Goal: Transaction & Acquisition: Book appointment/travel/reservation

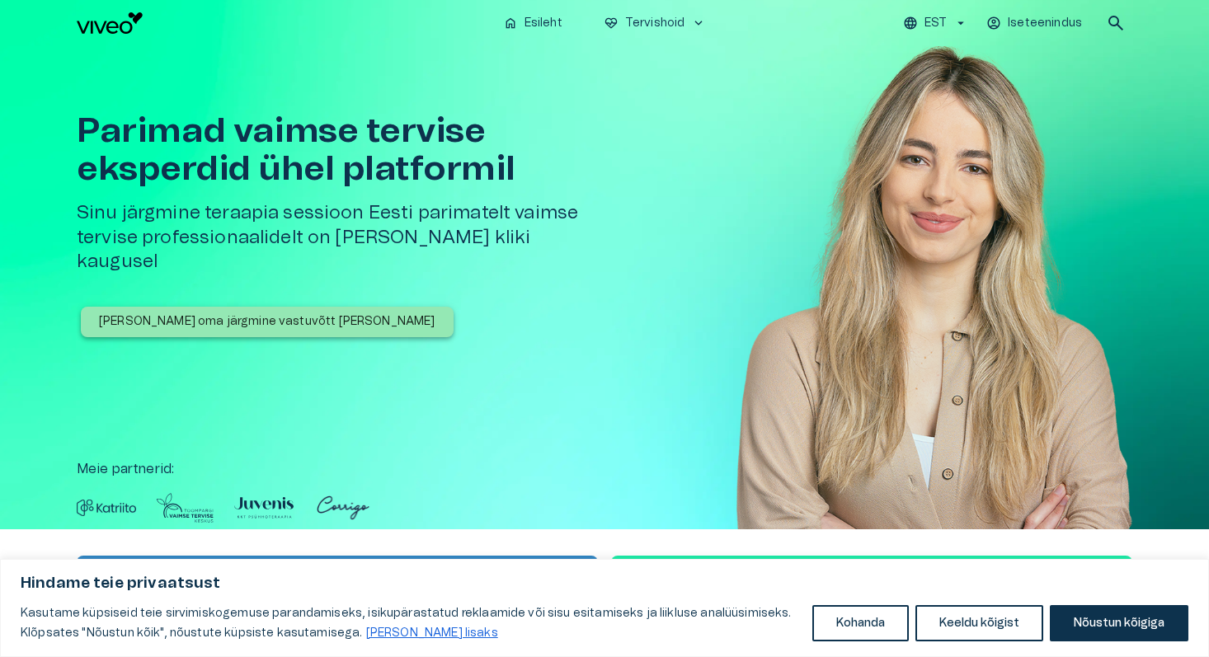
click at [404, 161] on h1 "Parimad vaimse tervise eksperdid ühel platformil" at bounding box center [344, 150] width 534 height 76
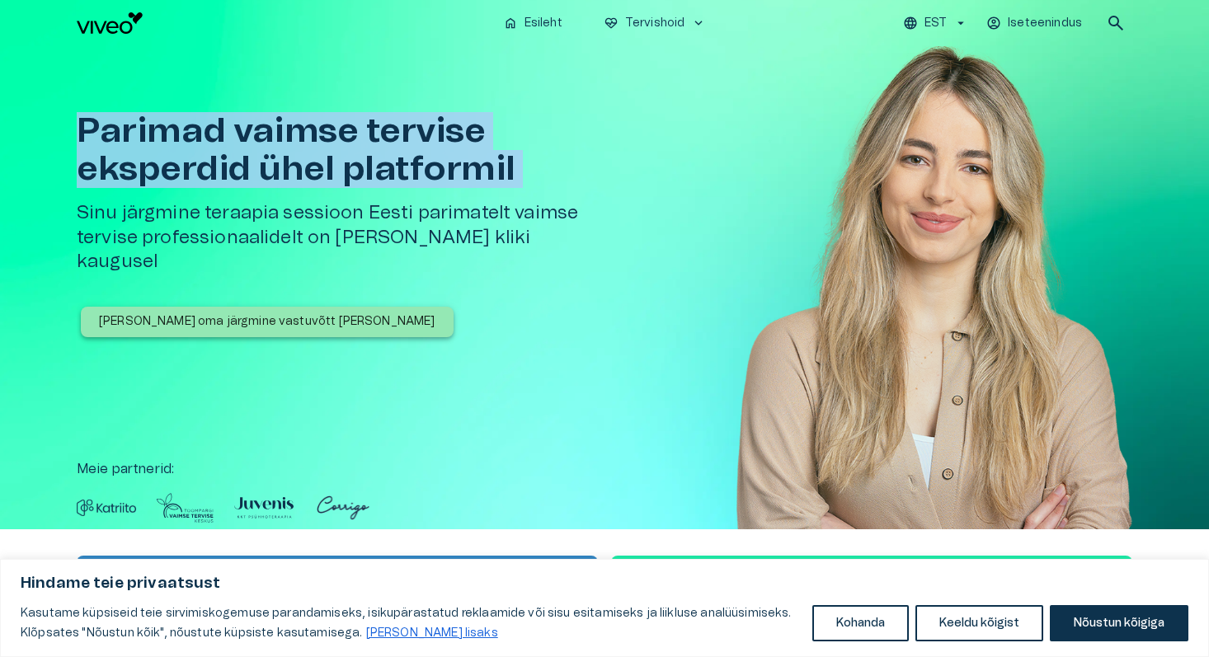
click at [404, 161] on h1 "Parimad vaimse tervise eksperdid ühel platformil" at bounding box center [344, 150] width 534 height 76
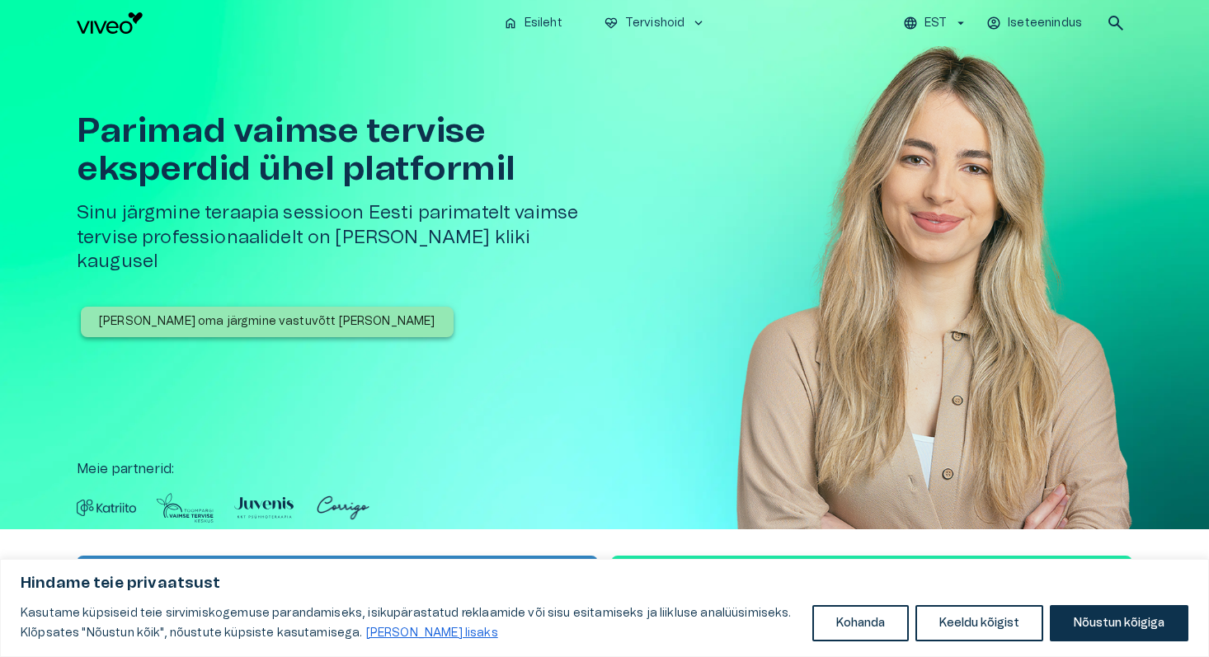
click at [391, 228] on h5 "Sinu järgmine teraapia sessioon Eesti parimatelt vaimse tervise professionaalid…" at bounding box center [344, 237] width 534 height 73
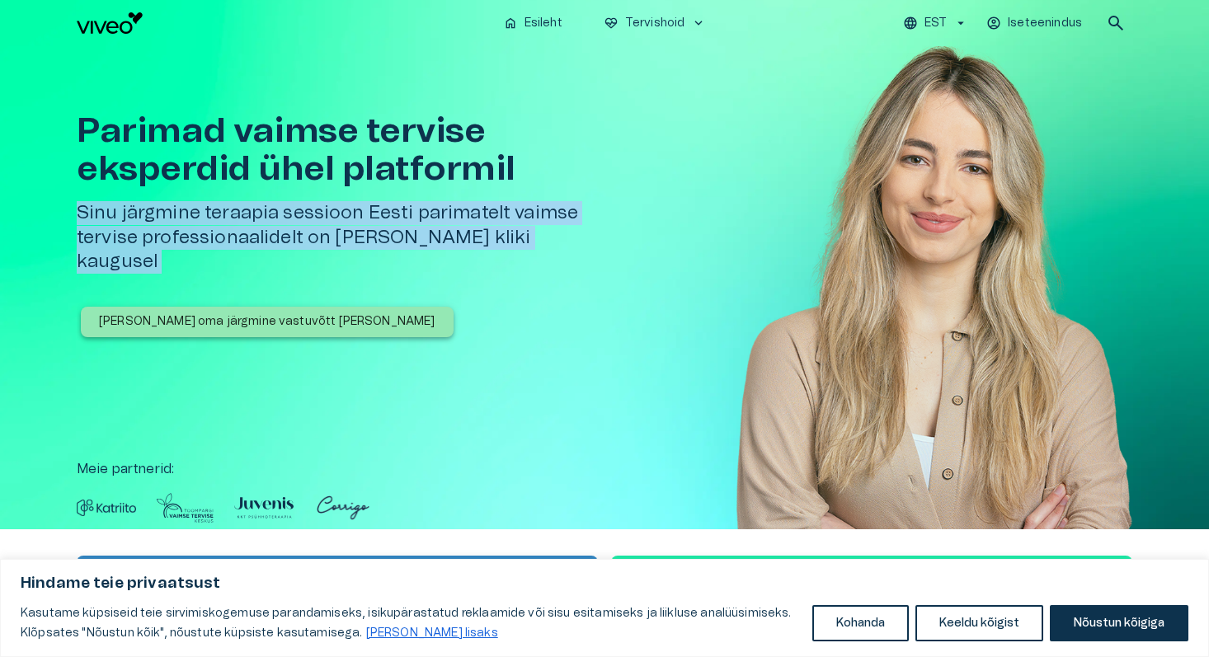
click at [321, 307] on button "[PERSON_NAME] oma järgmine vastuvõtt [PERSON_NAME]" at bounding box center [267, 322] width 373 height 31
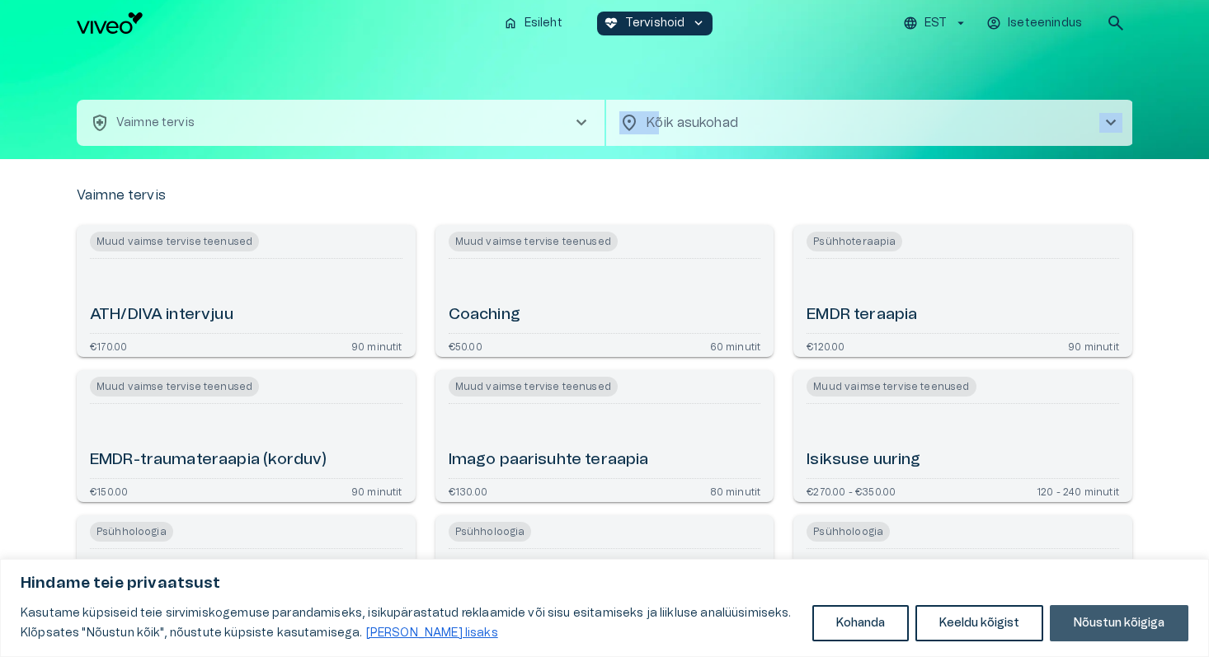
click at [1079, 618] on button "Nõustun kõigiga" at bounding box center [1119, 623] width 139 height 36
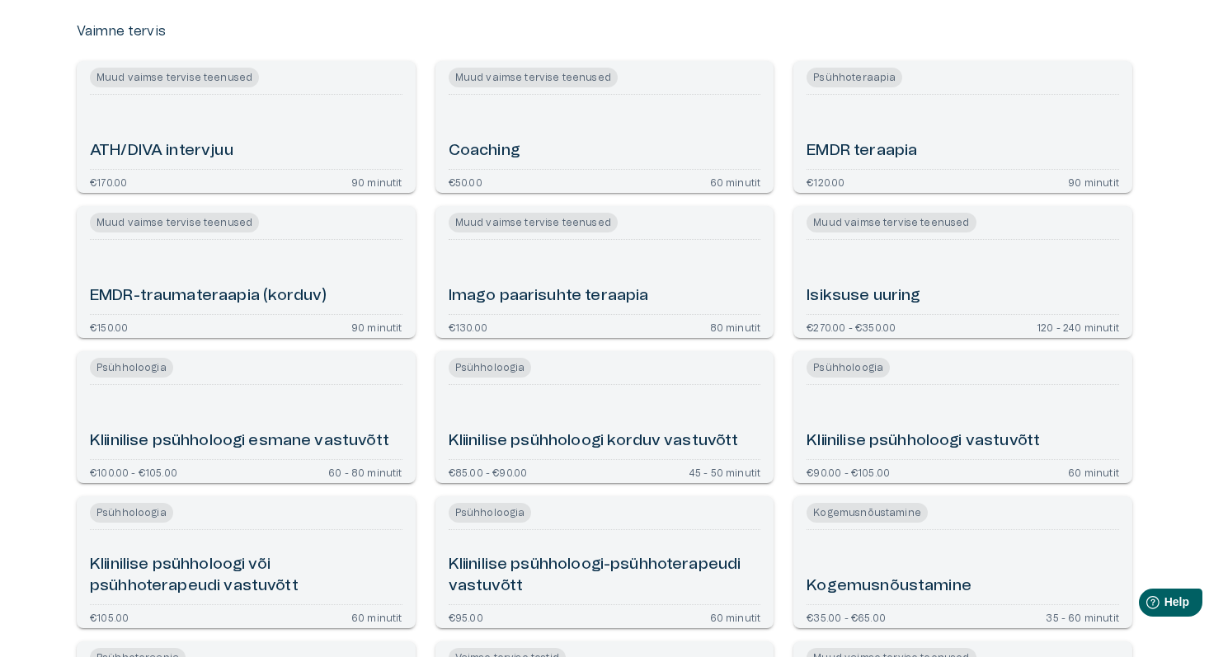
click at [389, 449] on h6 "Kliinilise psühholoogi esmane vastuvõtt" at bounding box center [239, 441] width 299 height 22
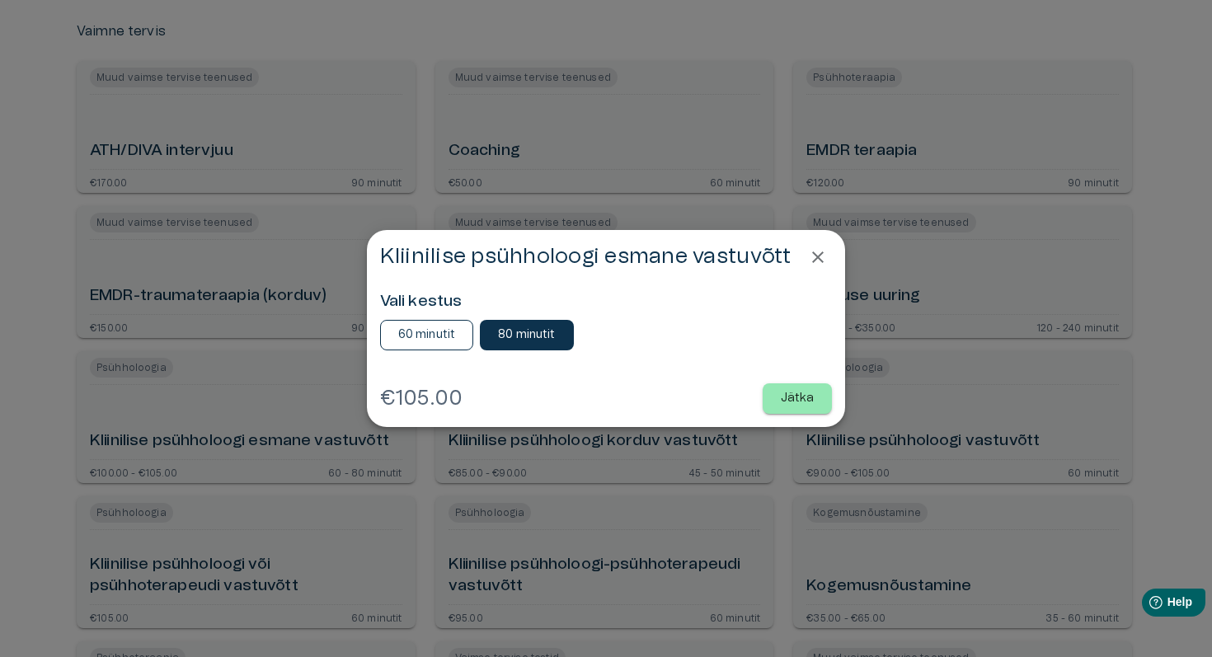
click at [457, 341] on button "60 minutit" at bounding box center [427, 335] width 94 height 31
click at [793, 402] on p "Jätka" at bounding box center [798, 398] width 34 height 17
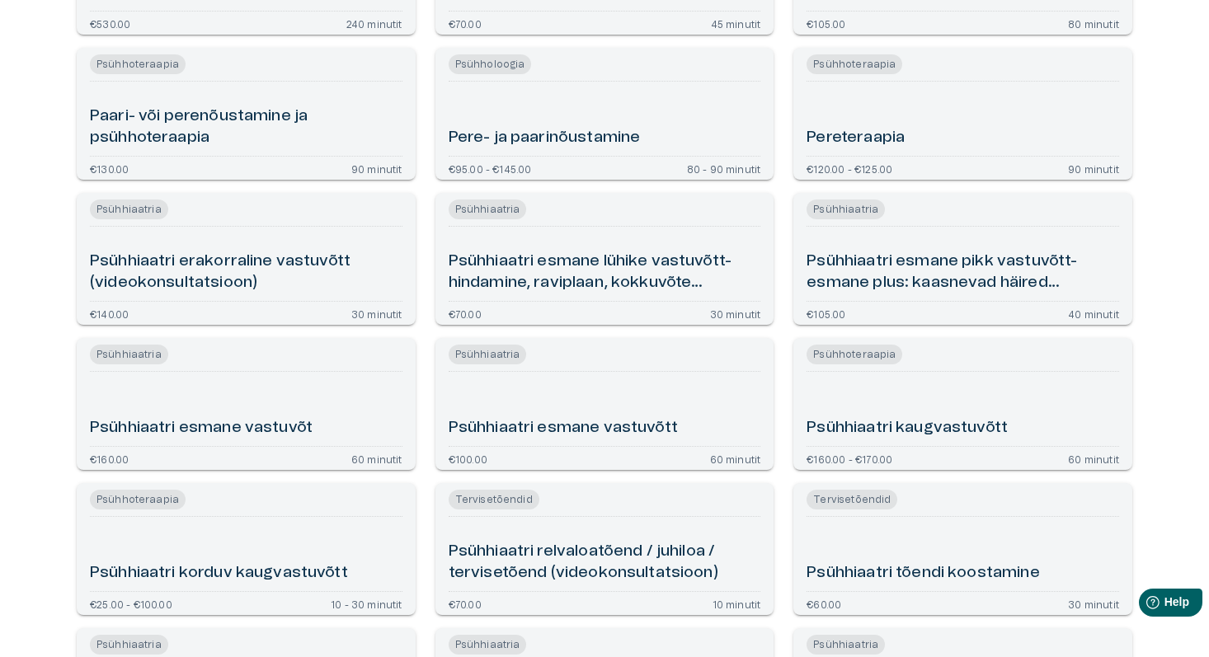
scroll to position [1049, 0]
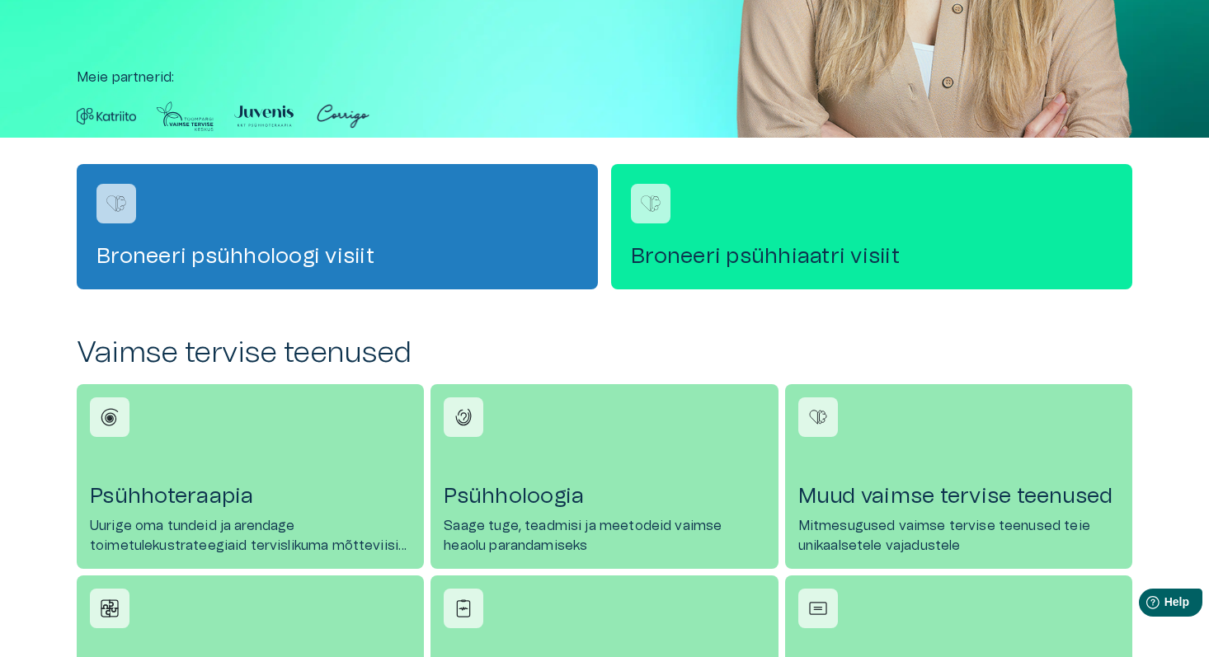
scroll to position [393, 0]
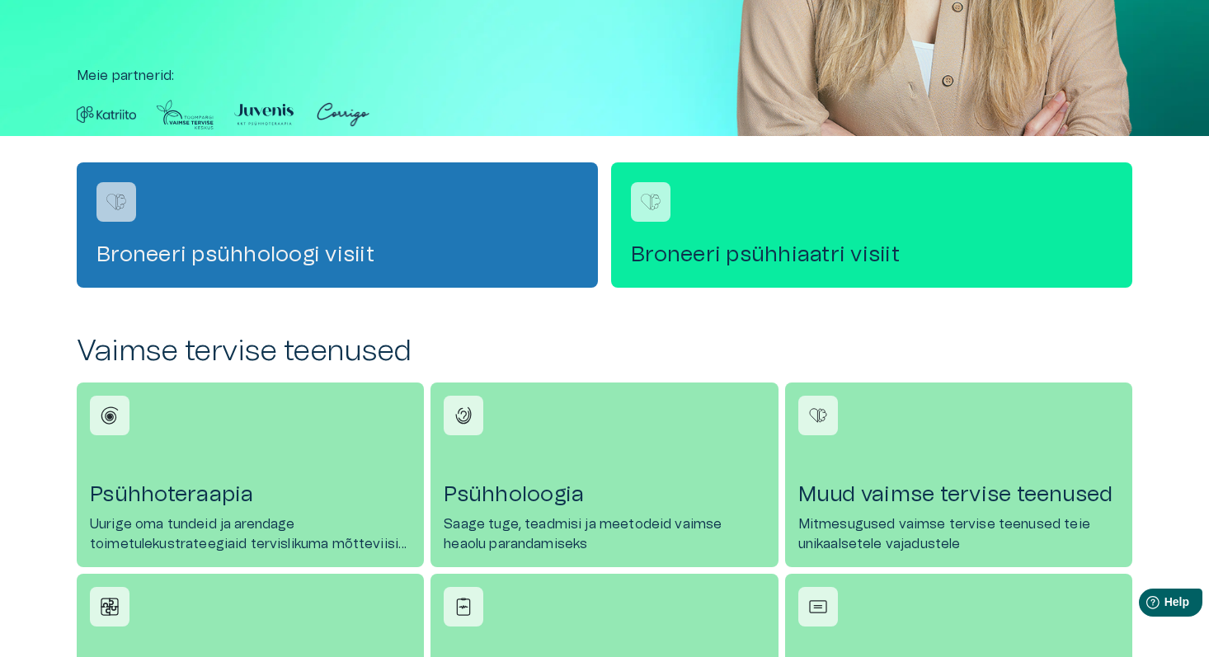
click at [529, 190] on div "Broneeri psühholoogi visiit" at bounding box center [337, 224] width 521 height 125
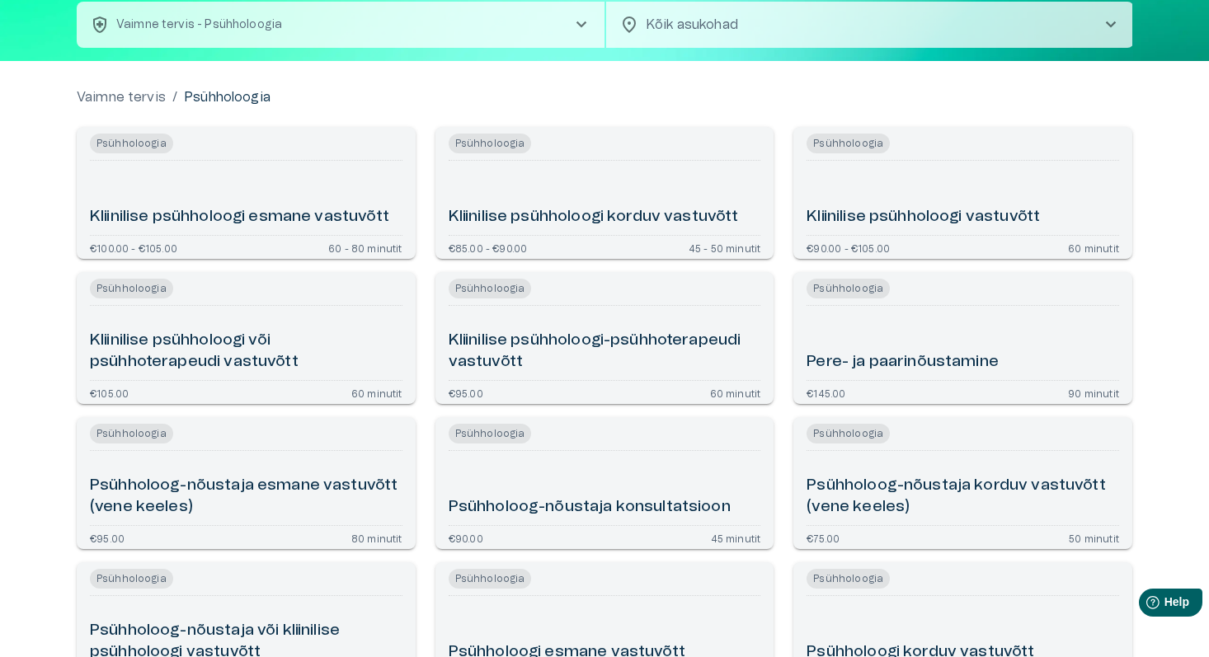
scroll to position [174, 0]
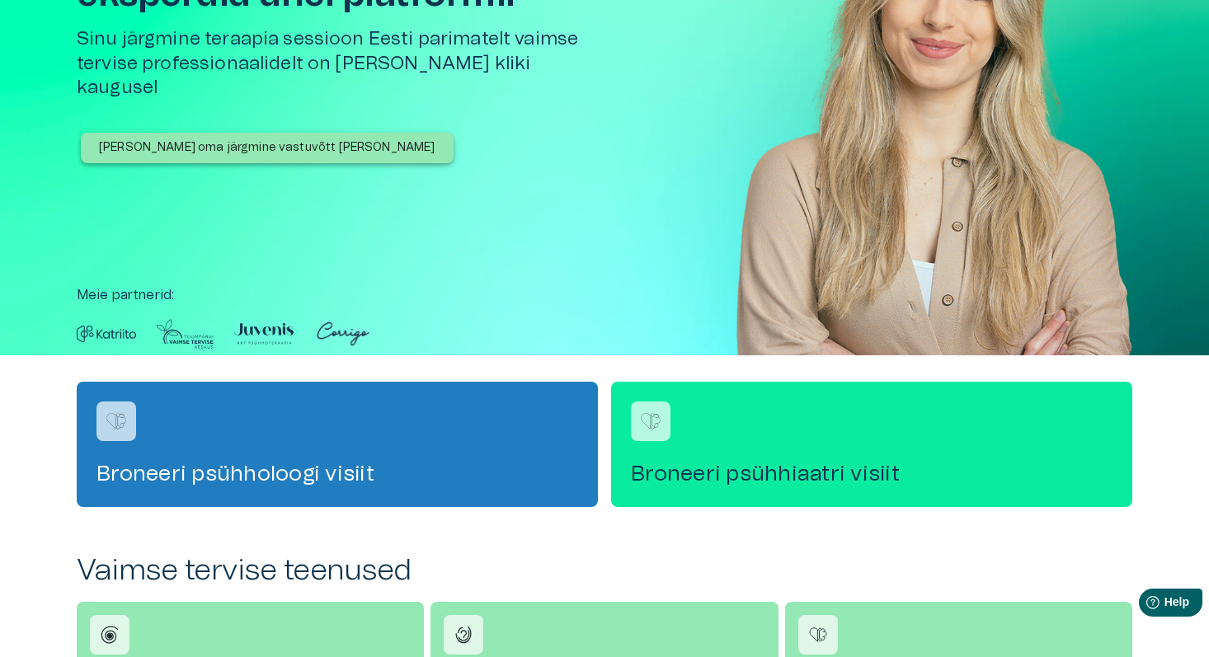
scroll to position [393, 0]
